Goal: Information Seeking & Learning: Check status

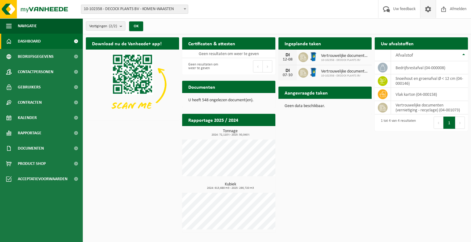
click at [423, 13] on span at bounding box center [427, 9] width 9 height 18
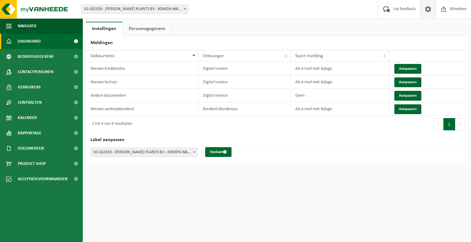
click at [47, 46] on link "Dashboard" at bounding box center [41, 41] width 83 height 15
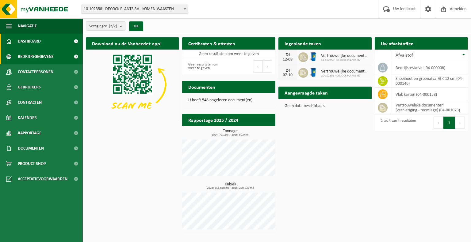
click at [56, 56] on link "Bedrijfsgegevens" at bounding box center [41, 56] width 83 height 15
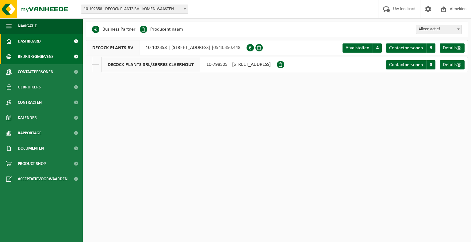
click at [46, 43] on link "Dashboard" at bounding box center [41, 41] width 83 height 15
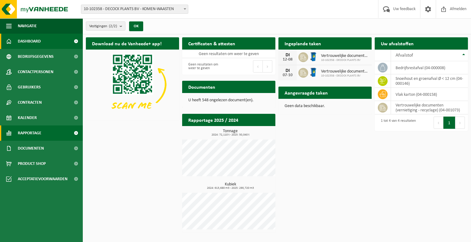
click at [59, 134] on link "Rapportage" at bounding box center [41, 133] width 83 height 15
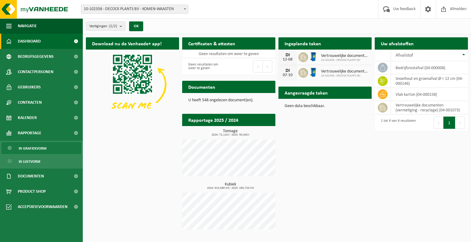
click at [39, 146] on span "In grafiekvorm" at bounding box center [33, 149] width 28 height 12
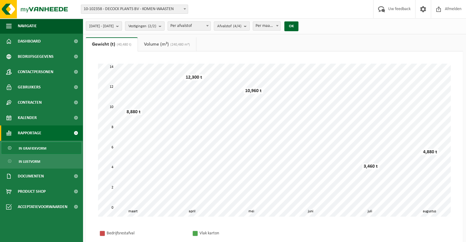
click at [122, 26] on button "[DATE] - [DATE]" at bounding box center [104, 25] width 36 height 9
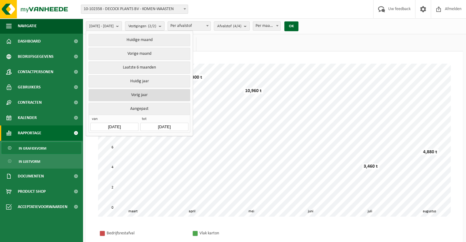
click at [152, 93] on button "Vorig jaar" at bounding box center [139, 95] width 101 height 12
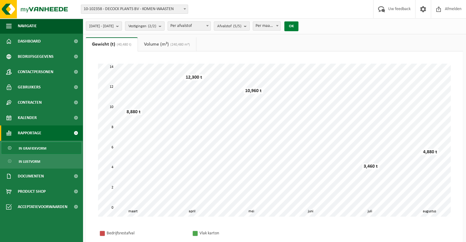
click at [298, 27] on button "OK" at bounding box center [291, 26] width 14 height 10
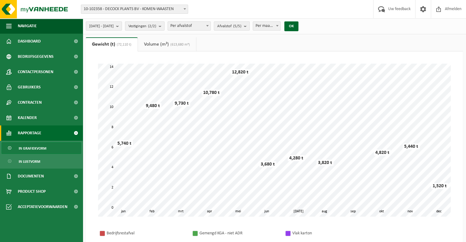
click at [161, 44] on link "Volume (m³) (613,680 m³)" at bounding box center [167, 44] width 58 height 14
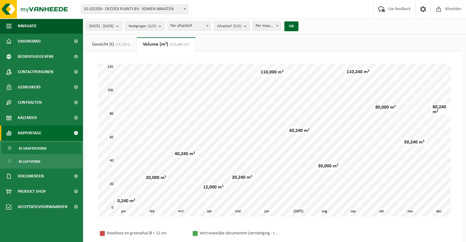
click at [113, 46] on link "Gewicht (t) (72,110 t)" at bounding box center [111, 44] width 51 height 14
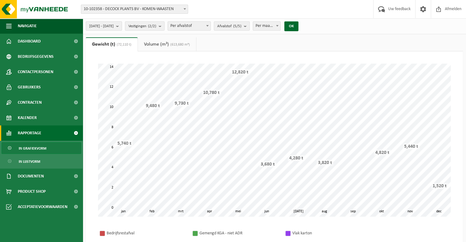
click at [114, 25] on span "[DATE] - [DATE]" at bounding box center [101, 26] width 25 height 9
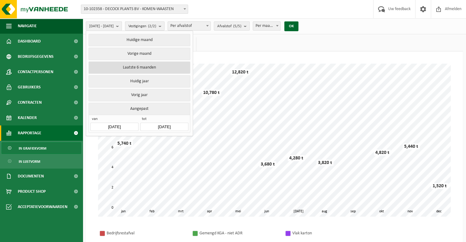
click at [148, 66] on button "Laatste 6 maanden" at bounding box center [139, 68] width 101 height 12
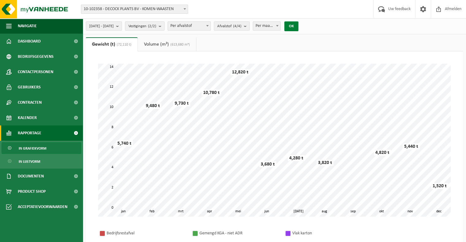
click at [298, 25] on button "OK" at bounding box center [291, 26] width 14 height 10
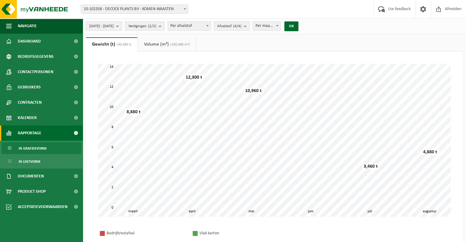
click at [167, 46] on link "Volume (m³) (240,480 m³)" at bounding box center [167, 44] width 58 height 14
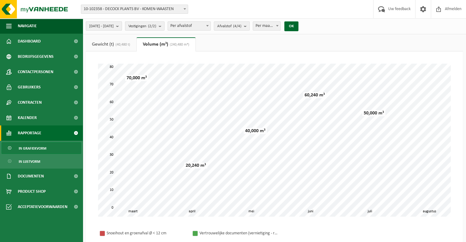
click at [114, 28] on span "[DATE] - [DATE]" at bounding box center [101, 26] width 25 height 9
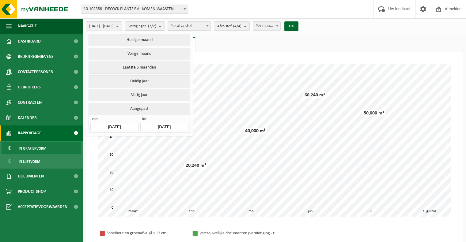
click at [122, 125] on input "[DATE]" at bounding box center [114, 127] width 48 height 8
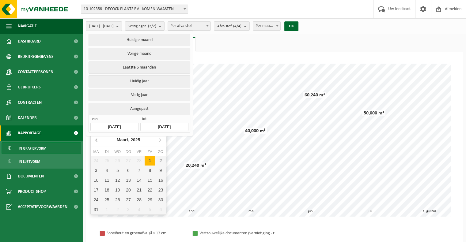
click at [96, 139] on icon at bounding box center [97, 140] width 2 height 3
click at [119, 159] on div "1" at bounding box center [117, 161] width 11 height 10
type input "[DATE]"
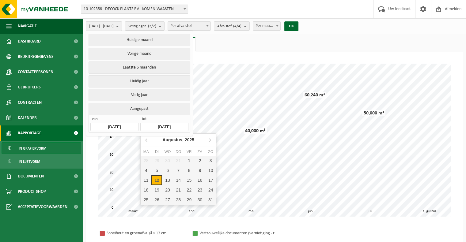
click at [174, 123] on input "[DATE]" at bounding box center [164, 127] width 48 height 8
click at [159, 179] on div "12" at bounding box center [156, 181] width 11 height 10
type input "[DATE]"
click at [156, 180] on div "12" at bounding box center [156, 181] width 11 height 10
type input "[DATE]"
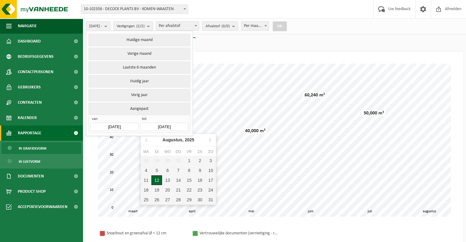
type input "[DATE]"
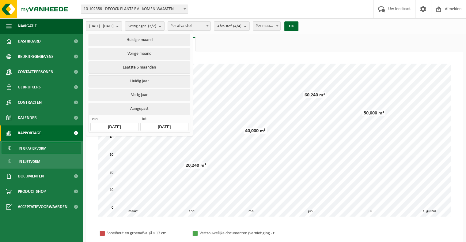
click at [223, 14] on div "Vestiging: 10-102358 - [PERSON_NAME] PLANTS BV - KOMEN-WAASTEN 10-798505 - [PER…" at bounding box center [233, 9] width 466 height 19
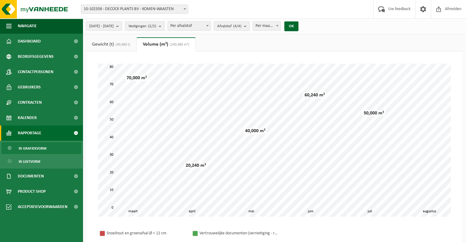
click at [156, 26] on count "(2/2)" at bounding box center [152, 26] width 8 height 4
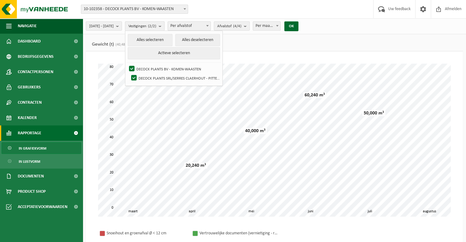
click at [156, 26] on count "(2/2)" at bounding box center [152, 26] width 8 height 4
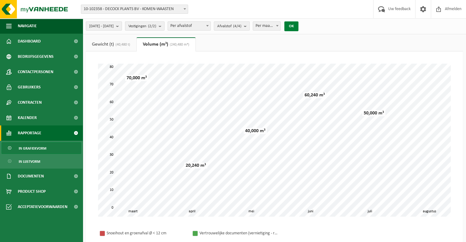
click at [298, 24] on button "OK" at bounding box center [291, 26] width 14 height 10
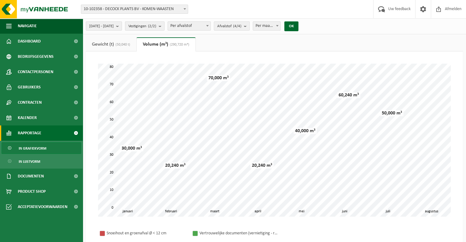
click at [107, 44] on link "Gewicht (t) (50,040 t)" at bounding box center [111, 44] width 51 height 14
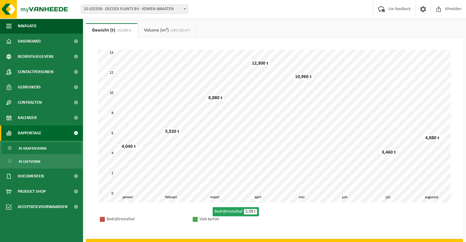
scroll to position [14, 0]
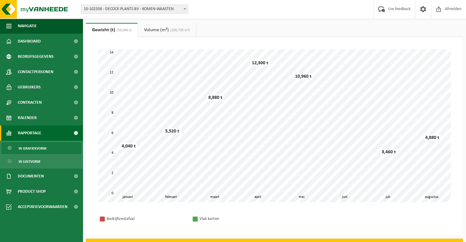
click at [161, 29] on link "Volume (m³) (290,720 m³)" at bounding box center [167, 30] width 58 height 14
